Goal: Transaction & Acquisition: Book appointment/travel/reservation

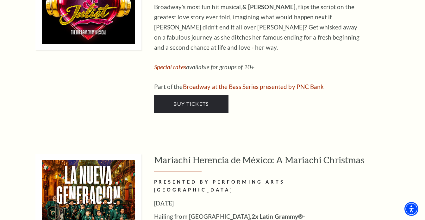
scroll to position [2041, 0]
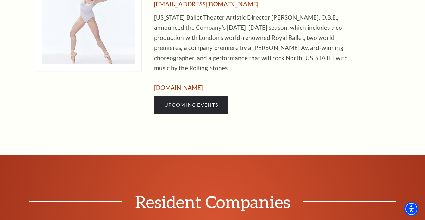
scroll to position [338, 0]
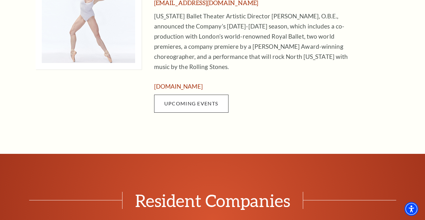
click at [193, 95] on link "Upcoming Events" at bounding box center [191, 104] width 74 height 18
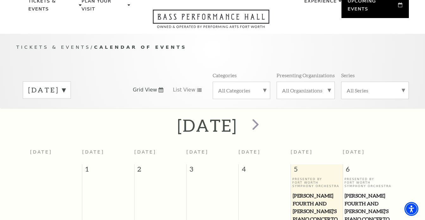
scroll to position [29, 0]
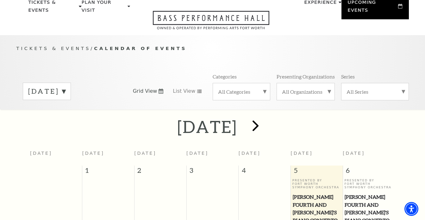
click at [264, 118] on span "next" at bounding box center [255, 125] width 18 height 18
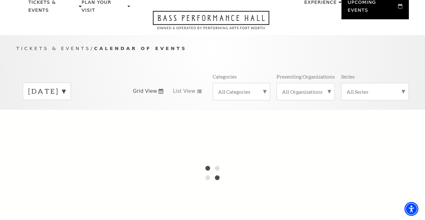
scroll to position [56, 0]
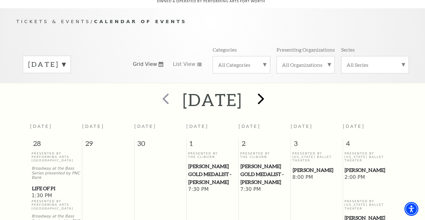
click at [270, 93] on span "next" at bounding box center [261, 99] width 18 height 18
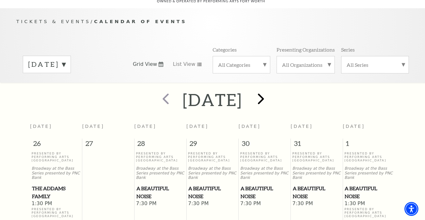
click at [270, 94] on span "next" at bounding box center [261, 99] width 18 height 18
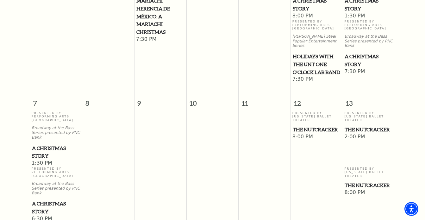
scroll to position [245, 0]
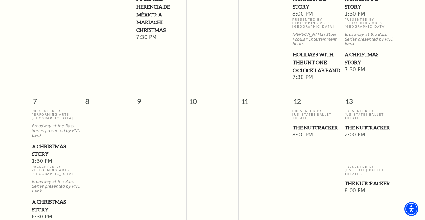
click at [355, 179] on span "The Nutcracker" at bounding box center [368, 183] width 48 height 8
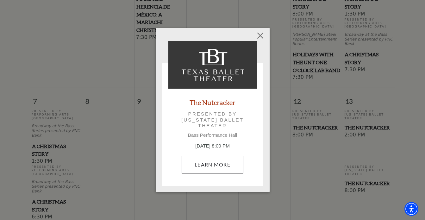
click at [226, 167] on link "Learn More" at bounding box center [213, 165] width 62 height 18
